Goal: Find specific page/section: Find specific page/section

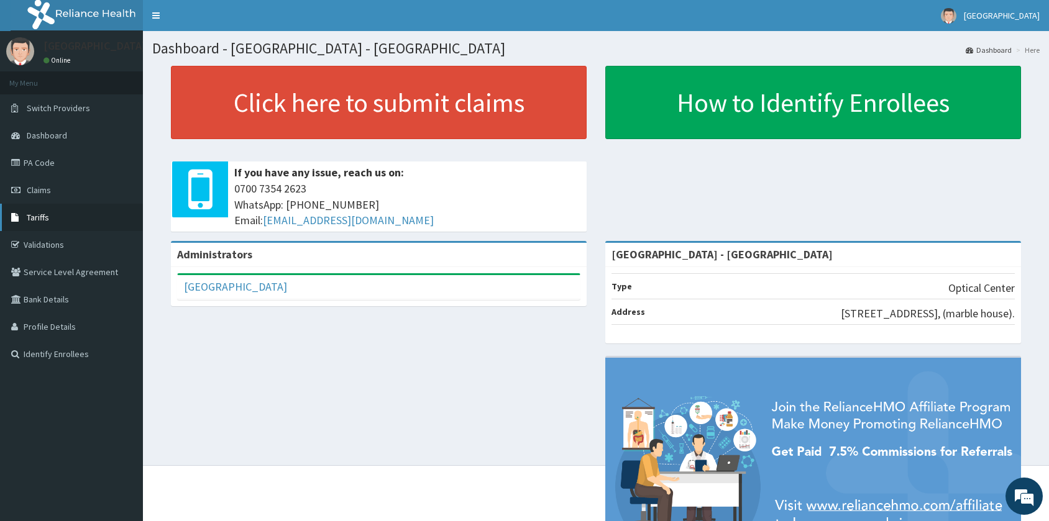
click at [57, 216] on link "Tariffs" at bounding box center [71, 217] width 143 height 27
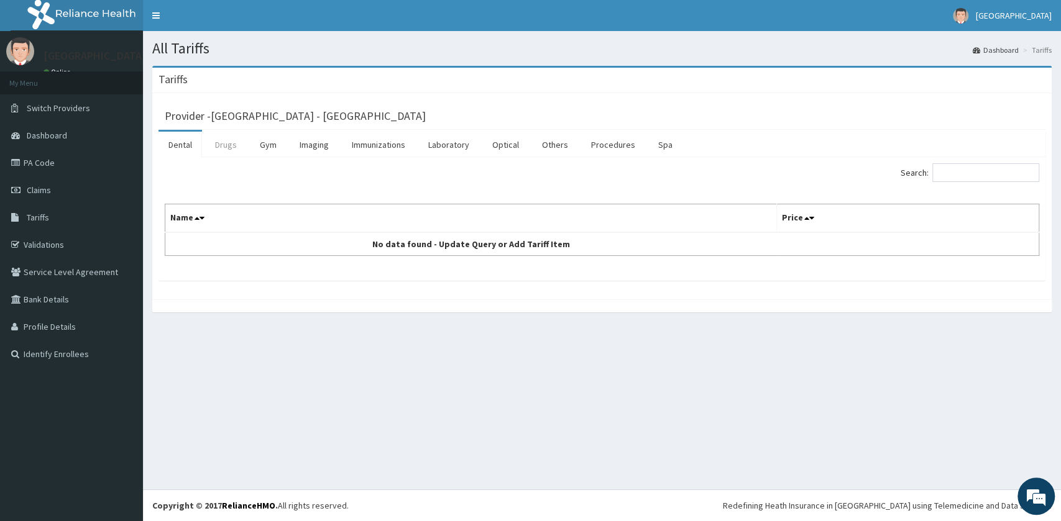
click at [235, 157] on link "Drugs" at bounding box center [226, 145] width 42 height 26
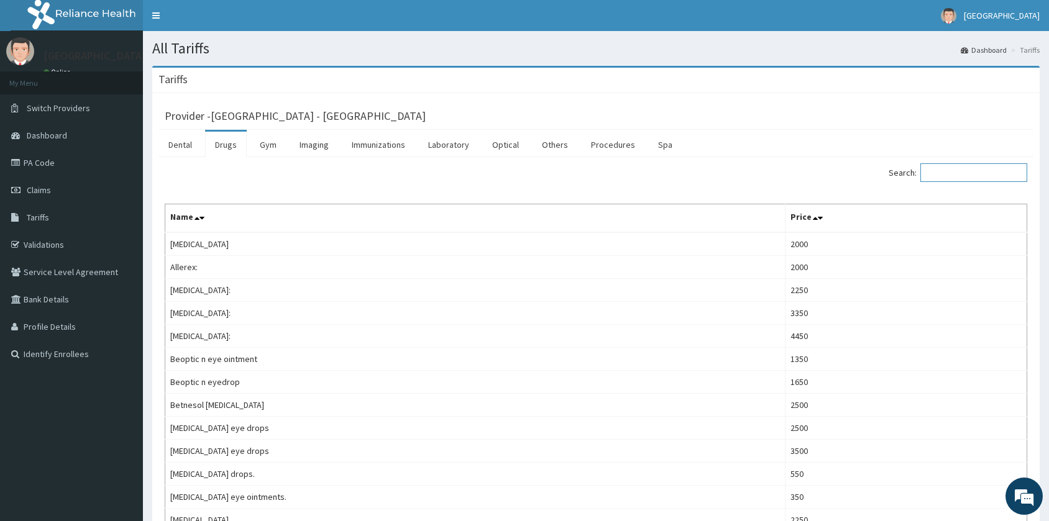
click at [965, 179] on input "Search:" at bounding box center [974, 172] width 107 height 19
type input "EYE"
click at [84, 162] on link "PA Code" at bounding box center [71, 162] width 143 height 27
